Goal: Transaction & Acquisition: Purchase product/service

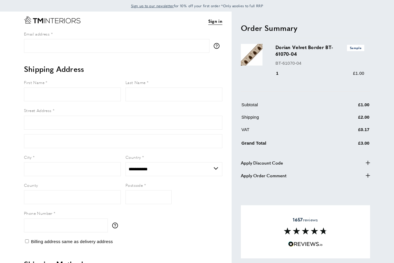
select select "**"
click at [50, 46] on input "Email address" at bounding box center [116, 46] width 185 height 14
click at [215, 21] on link "Sign in" at bounding box center [215, 21] width 14 height 7
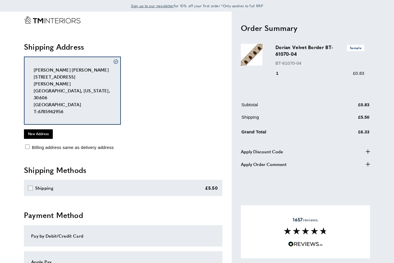
click at [291, 50] on h3 "Dorian Velvet Border BT-61070-04 Sample" at bounding box center [319, 50] width 89 height 13
click at [39, 23] on icon "Go to Home page" at bounding box center [52, 19] width 57 height 7
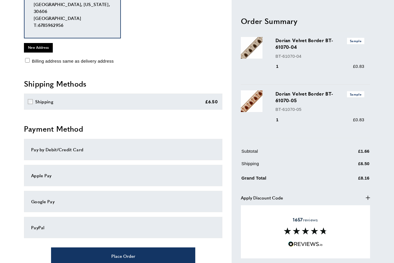
scroll to position [94, 0]
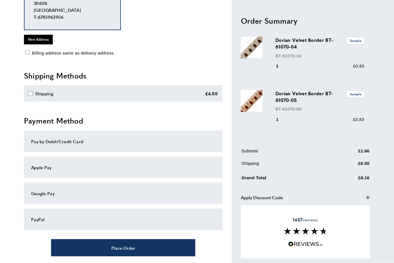
click at [49, 164] on div "Apple Pay" at bounding box center [123, 167] width 184 height 7
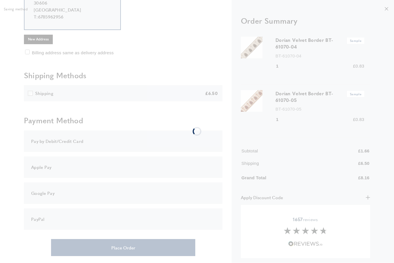
scroll to position [95, 0]
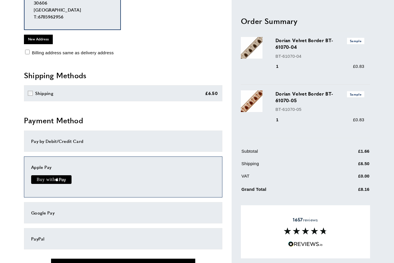
click at [76, 258] on button "Place Order" at bounding box center [123, 266] width 144 height 17
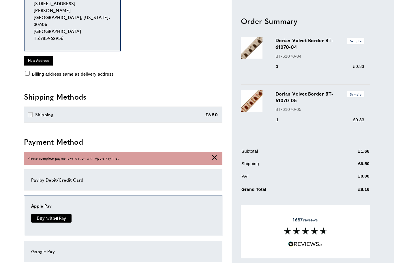
scroll to position [72, 0]
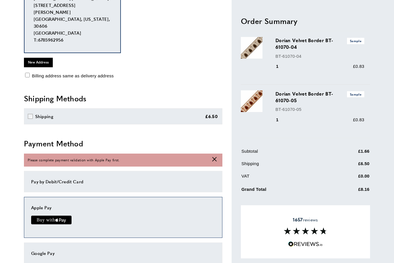
click at [40, 217] on text "Buy with" at bounding box center [46, 219] width 18 height 5
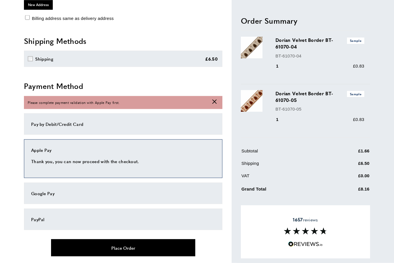
click at [82, 239] on button "Place Order" at bounding box center [123, 247] width 144 height 17
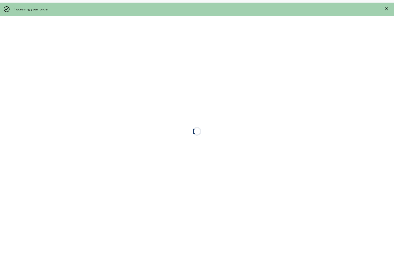
scroll to position [0, 0]
